Goal: Transaction & Acquisition: Purchase product/service

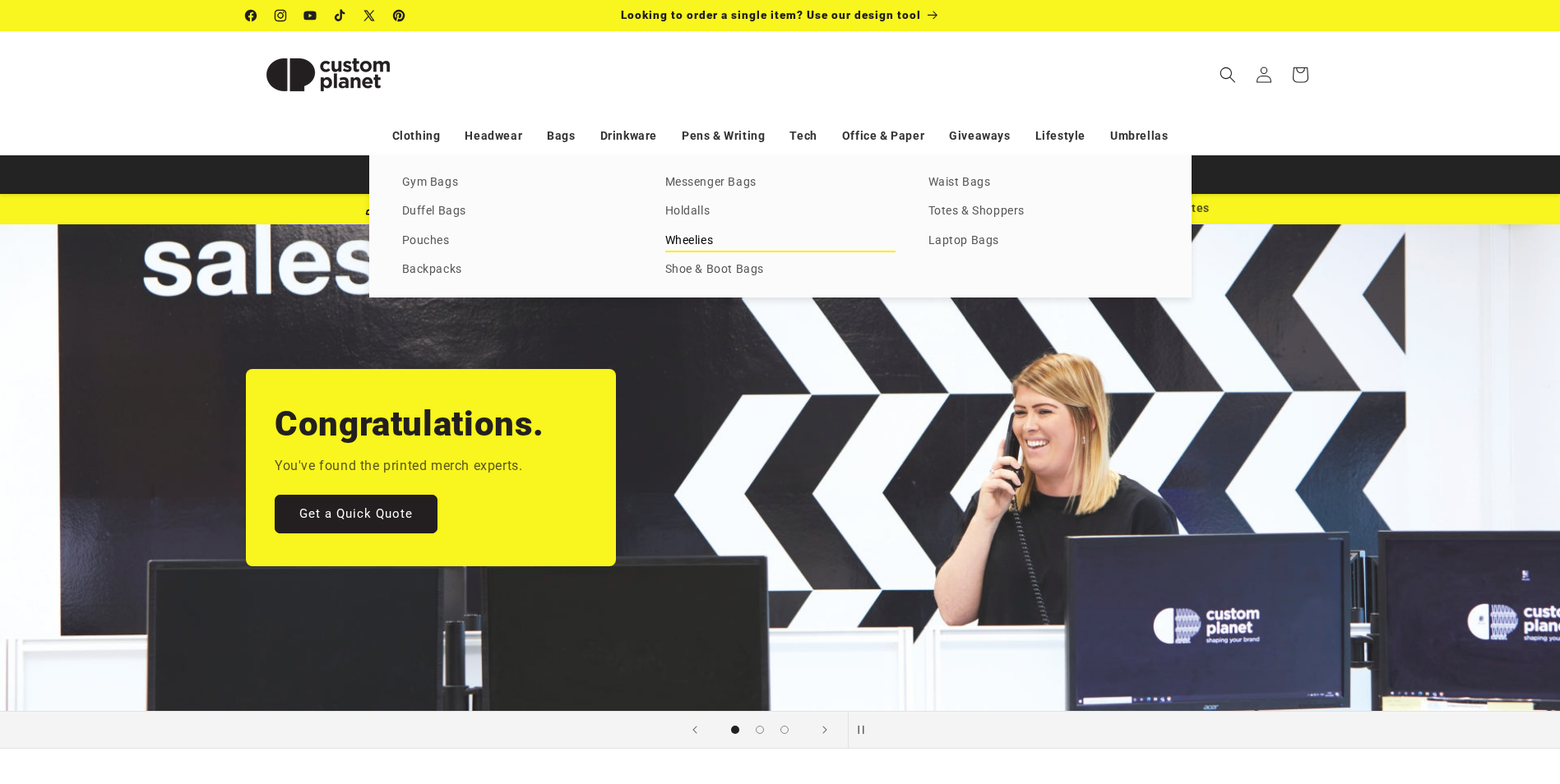
click at [724, 233] on link "Wheelies" at bounding box center [780, 241] width 230 height 22
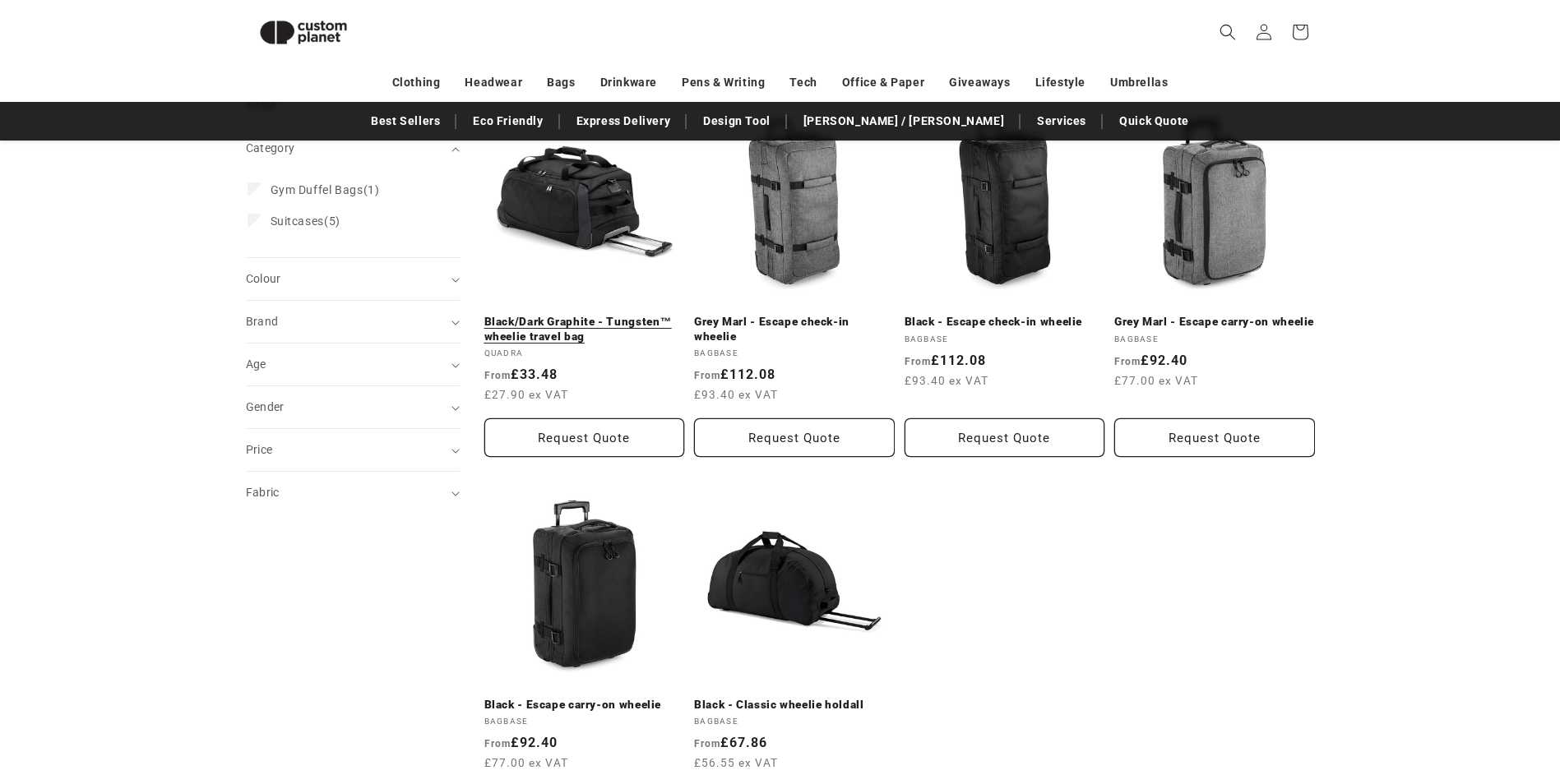
scroll to position [142, 0]
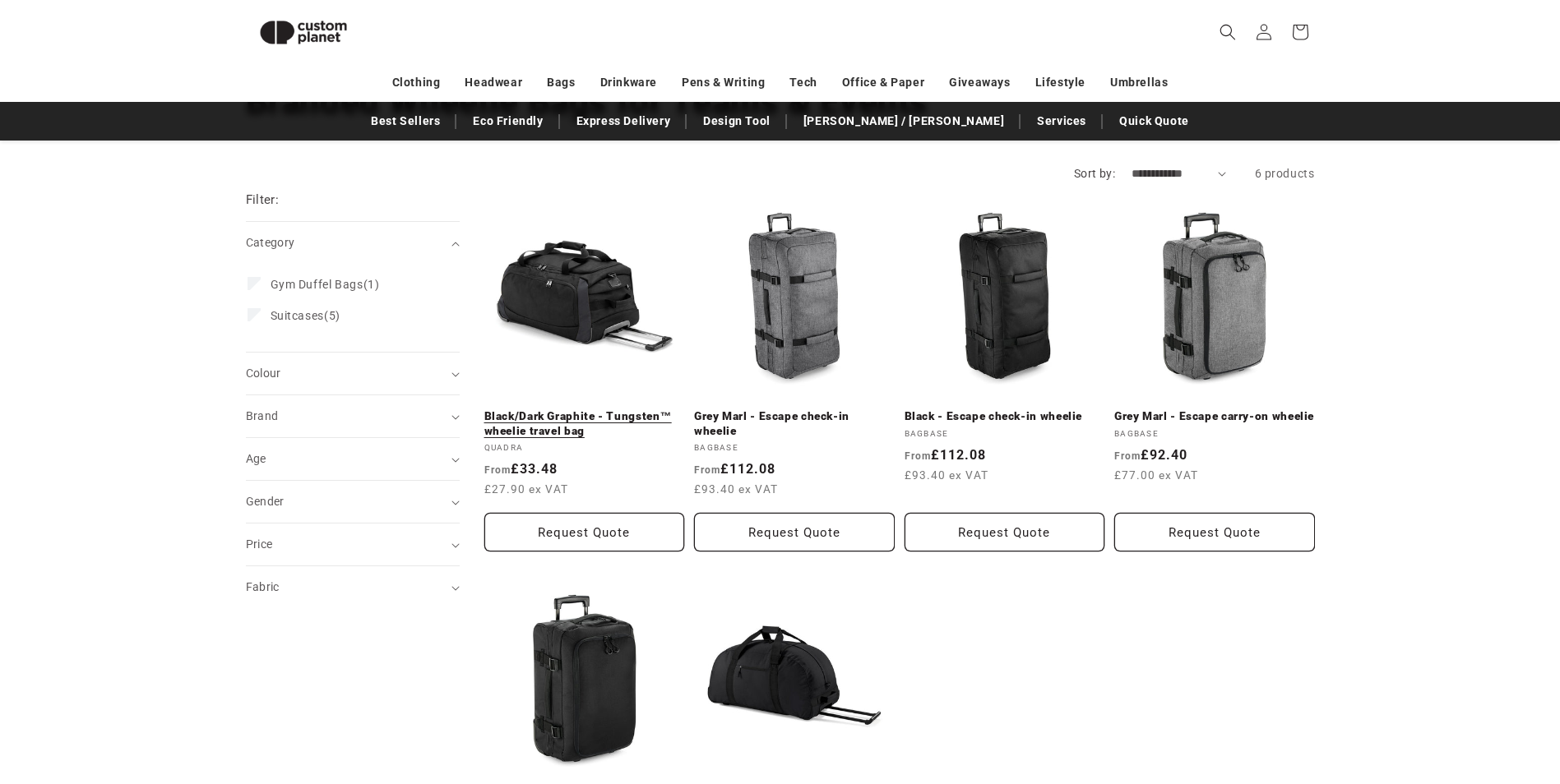
click at [588, 410] on link "Black/Dark Graphite - Tungsten™ wheelie travel bag" at bounding box center [585, 424] width 200 height 29
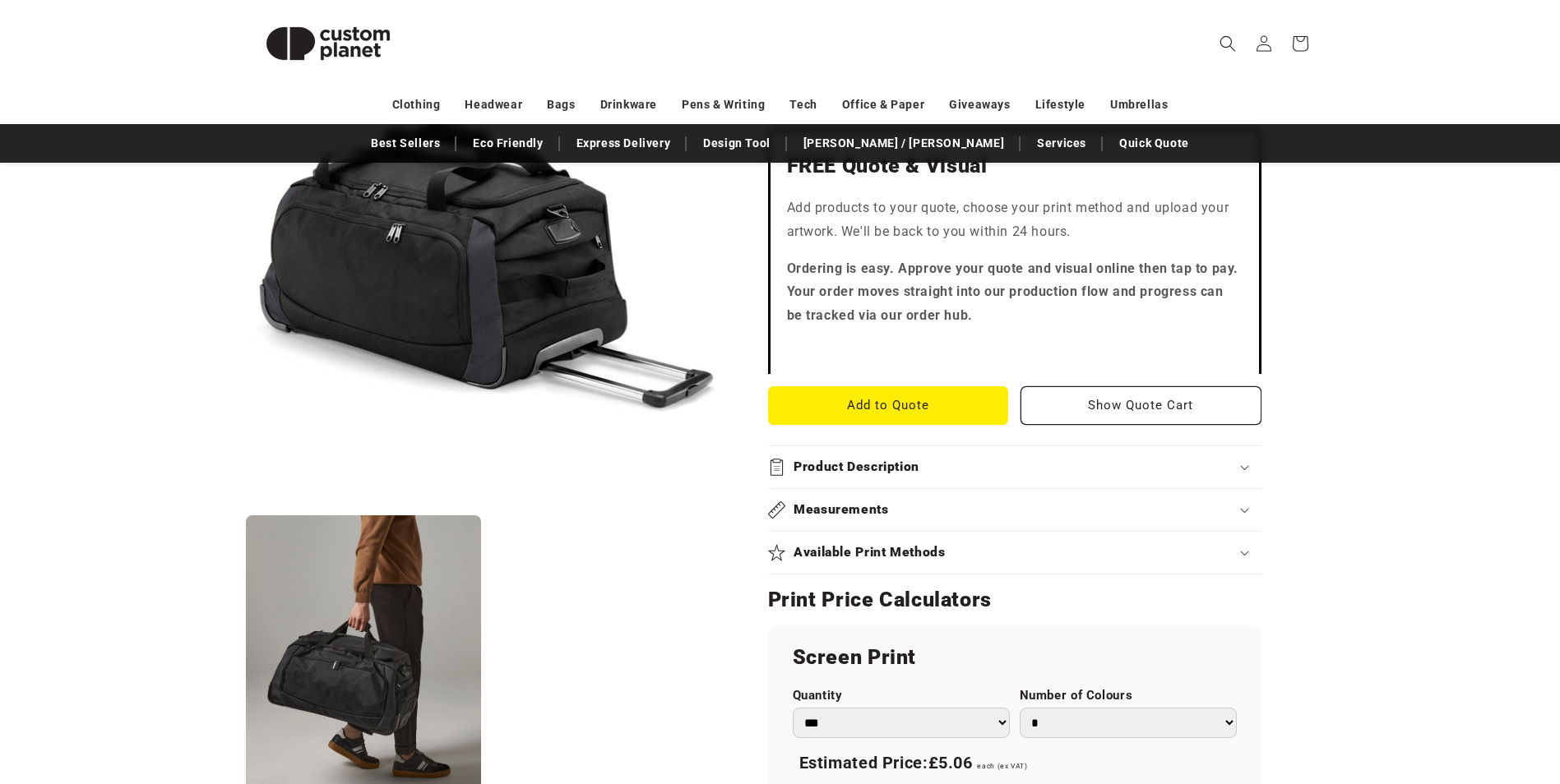
scroll to position [493, 0]
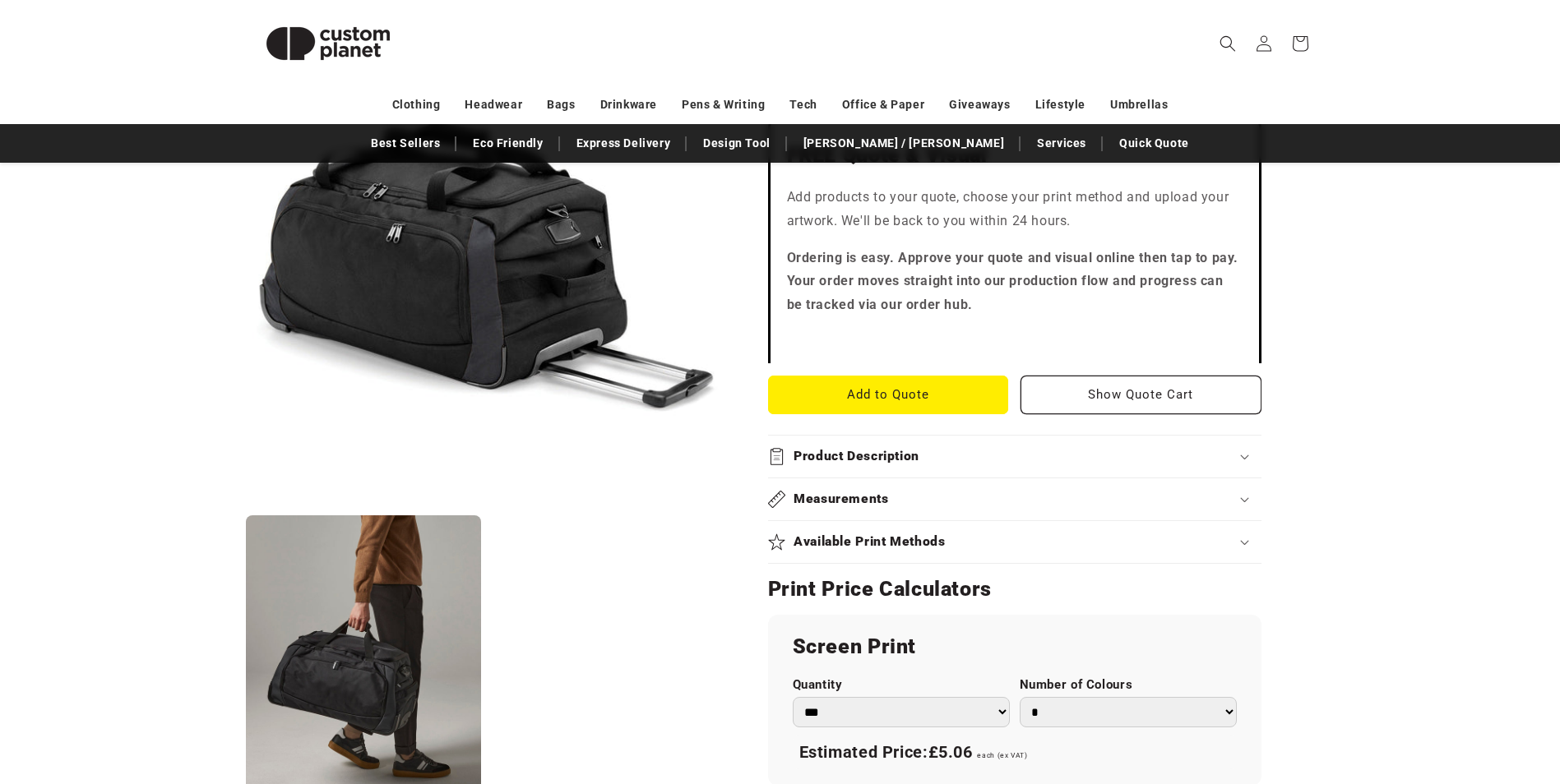
click at [927, 460] on div "Product Description" at bounding box center [1014, 457] width 493 height 18
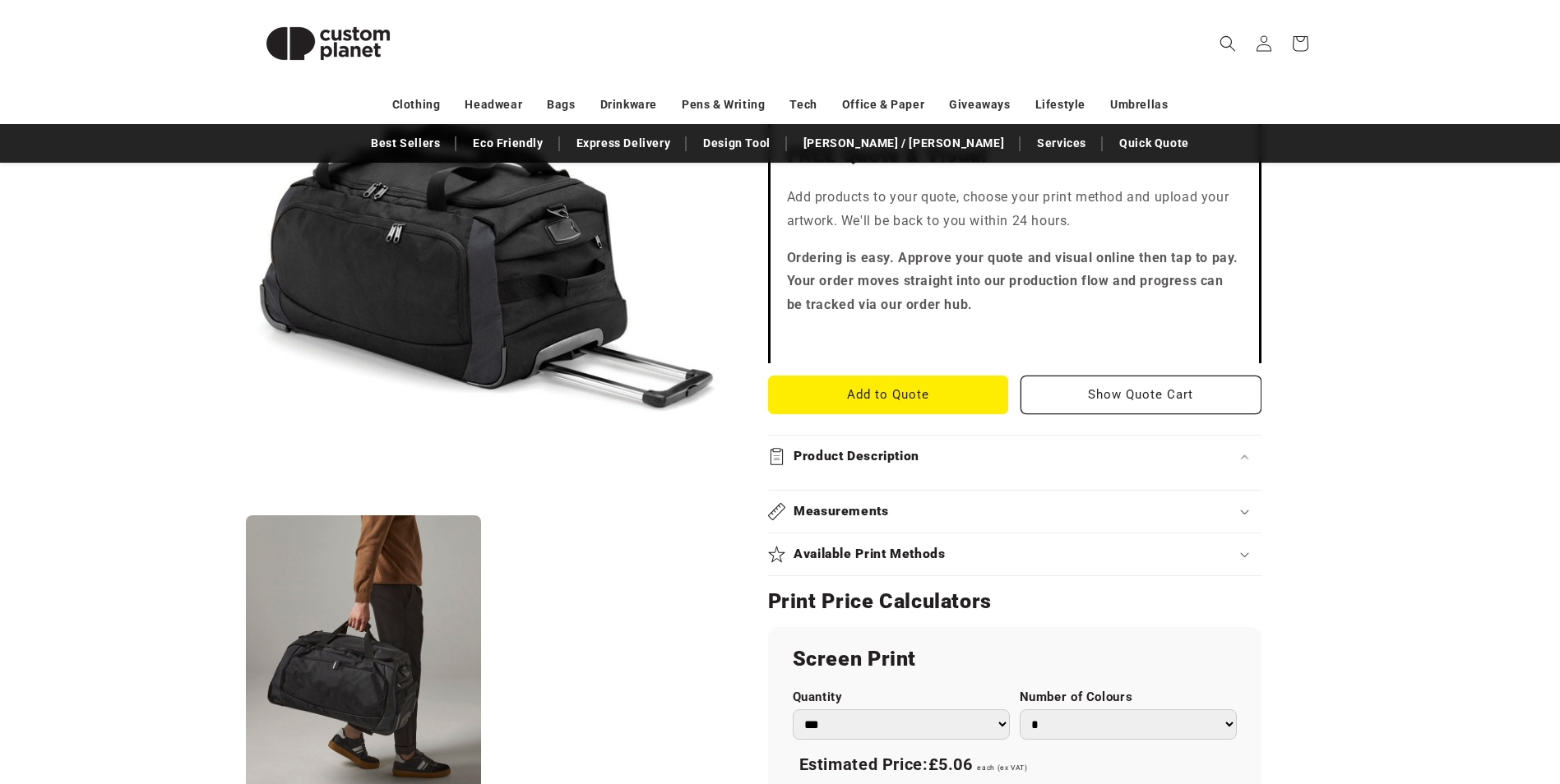
click at [920, 509] on div "Measurements" at bounding box center [1014, 512] width 493 height 18
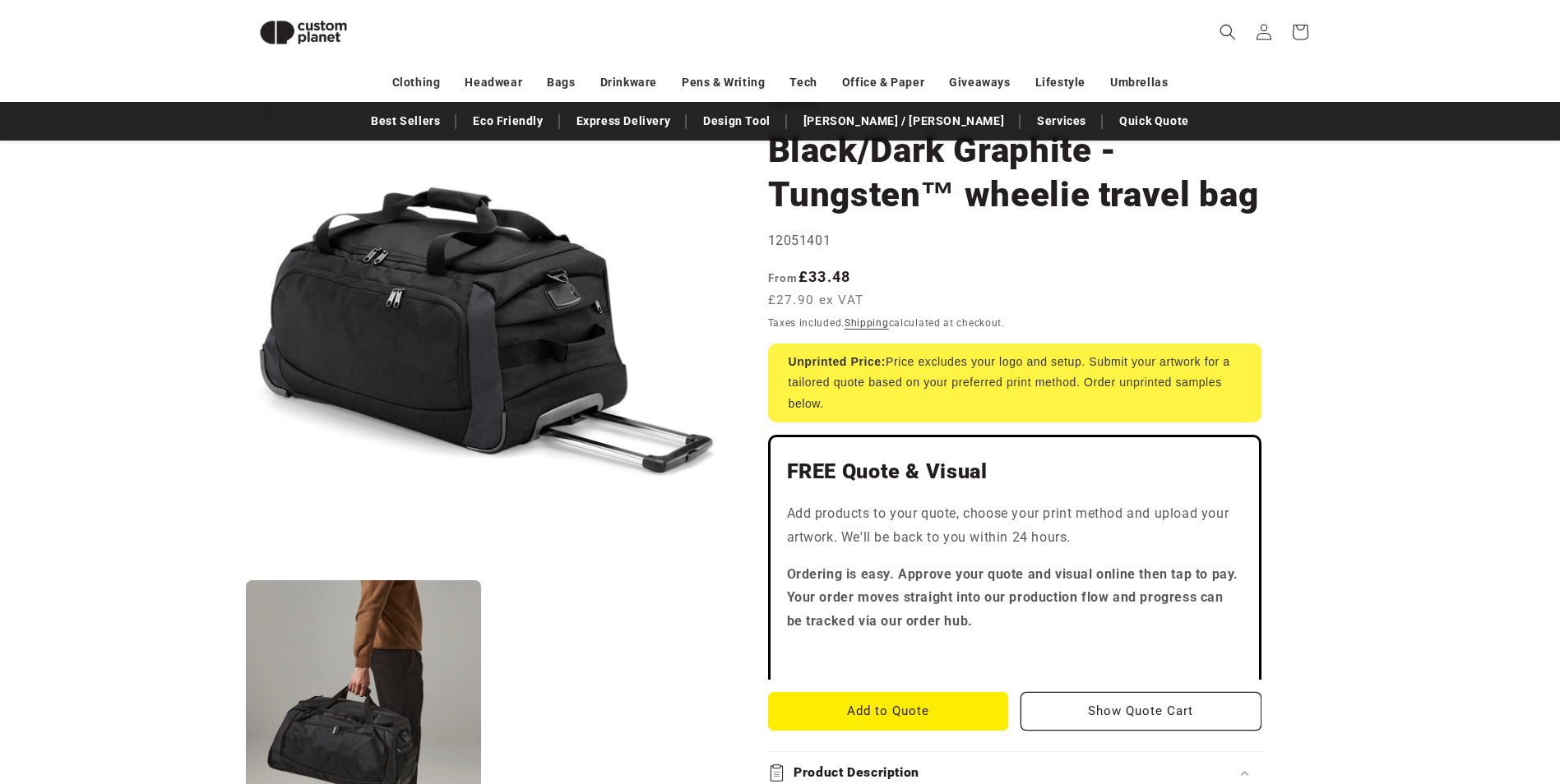
scroll to position [0, 0]
